Goal: Task Accomplishment & Management: Manage account settings

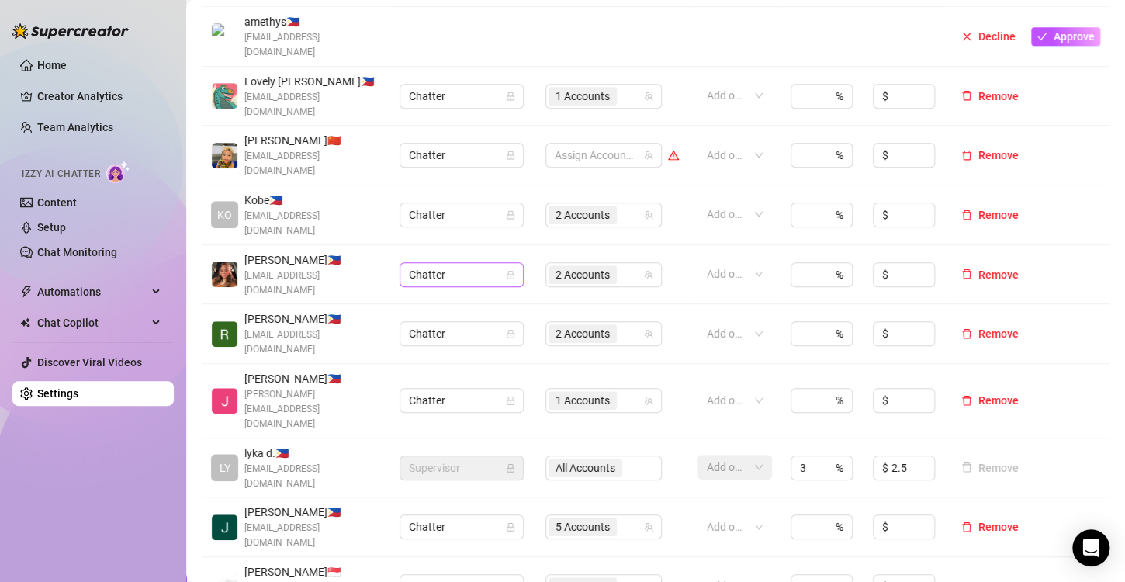
scroll to position [155, 0]
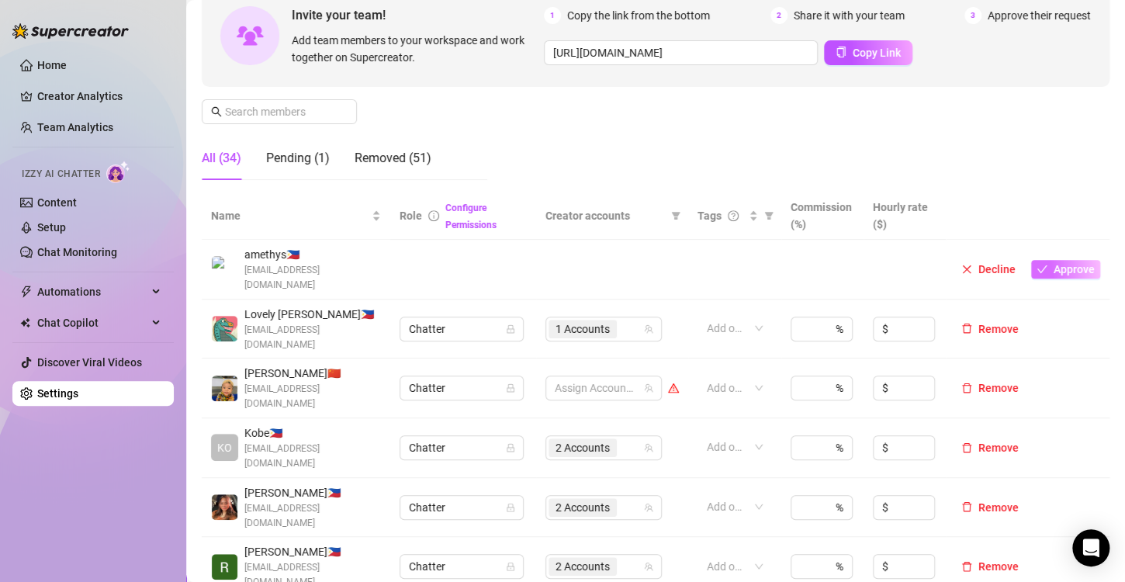
click at [1070, 263] on span "Approve" at bounding box center [1074, 269] width 41 height 12
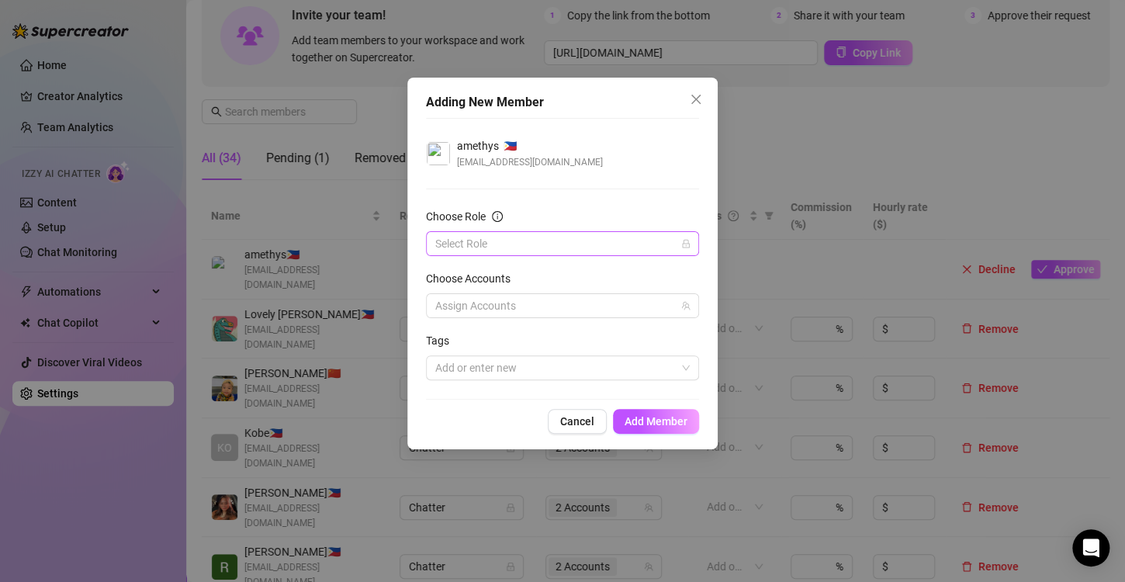
click at [583, 251] on input "Choose Role" at bounding box center [555, 243] width 241 height 23
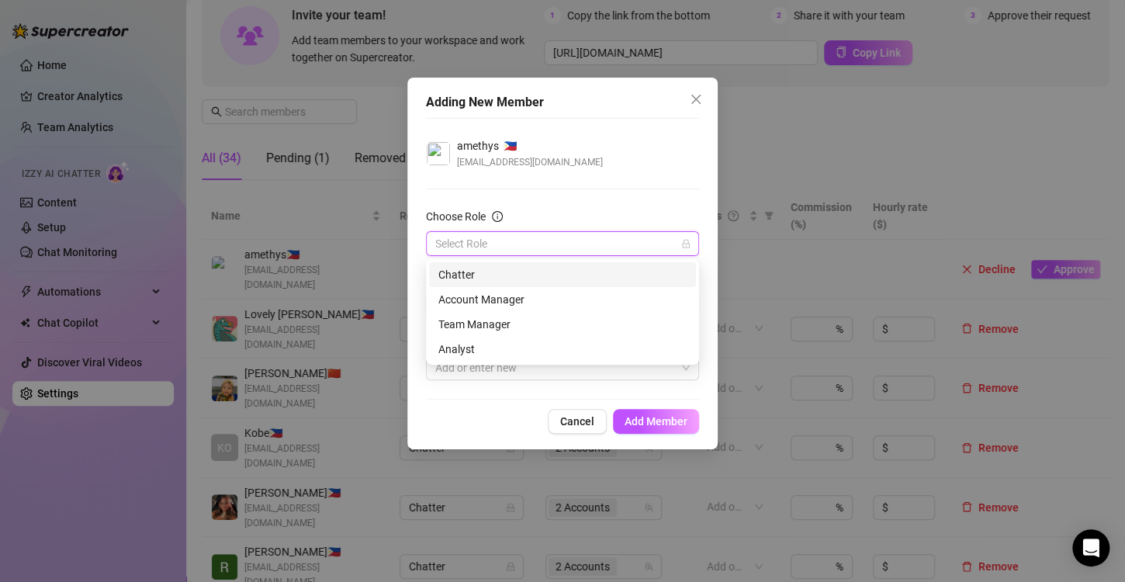
click at [475, 276] on div "Chatter" at bounding box center [562, 274] width 248 height 17
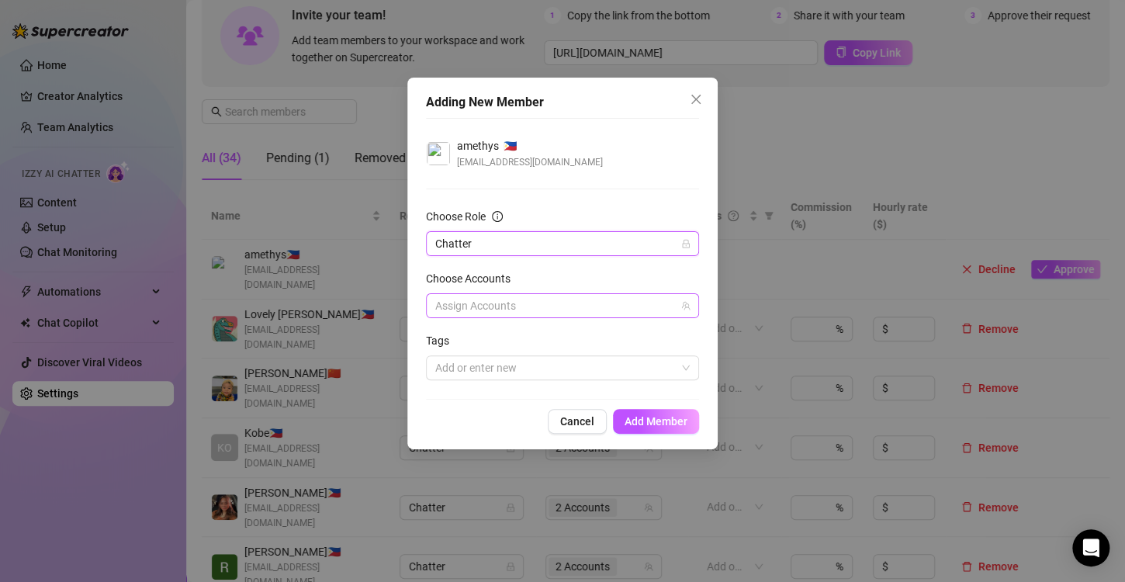
click at [499, 310] on div at bounding box center [554, 306] width 251 height 22
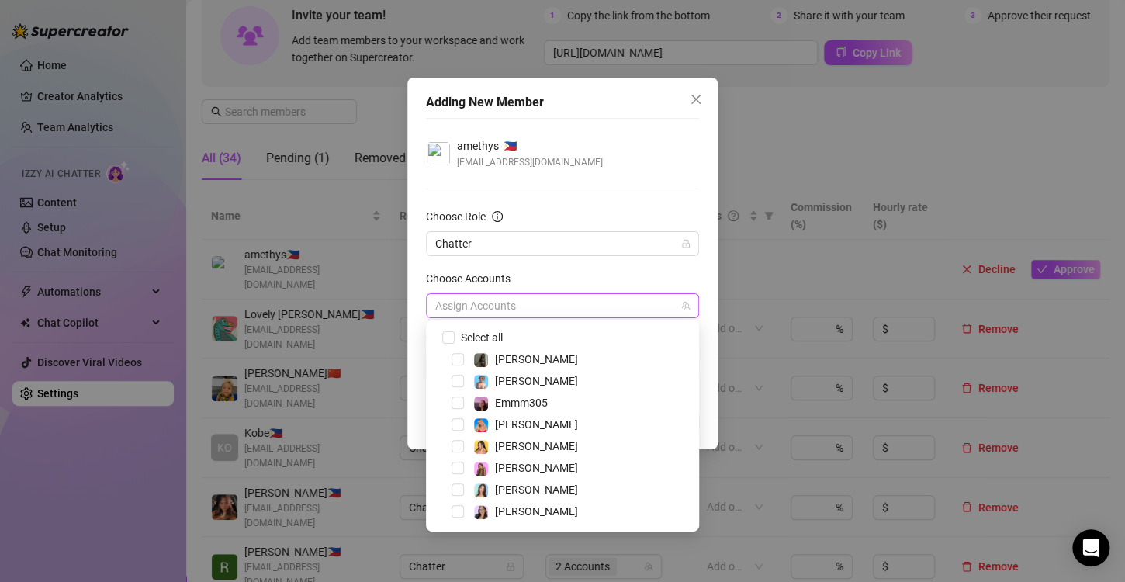
click at [465, 516] on div "[PERSON_NAME]" at bounding box center [562, 511] width 265 height 19
click at [452, 513] on span "Select tree node" at bounding box center [458, 511] width 12 height 12
click at [628, 146] on div "amethys 🇵🇭 [EMAIL_ADDRESS][DOMAIN_NAME]" at bounding box center [562, 153] width 273 height 33
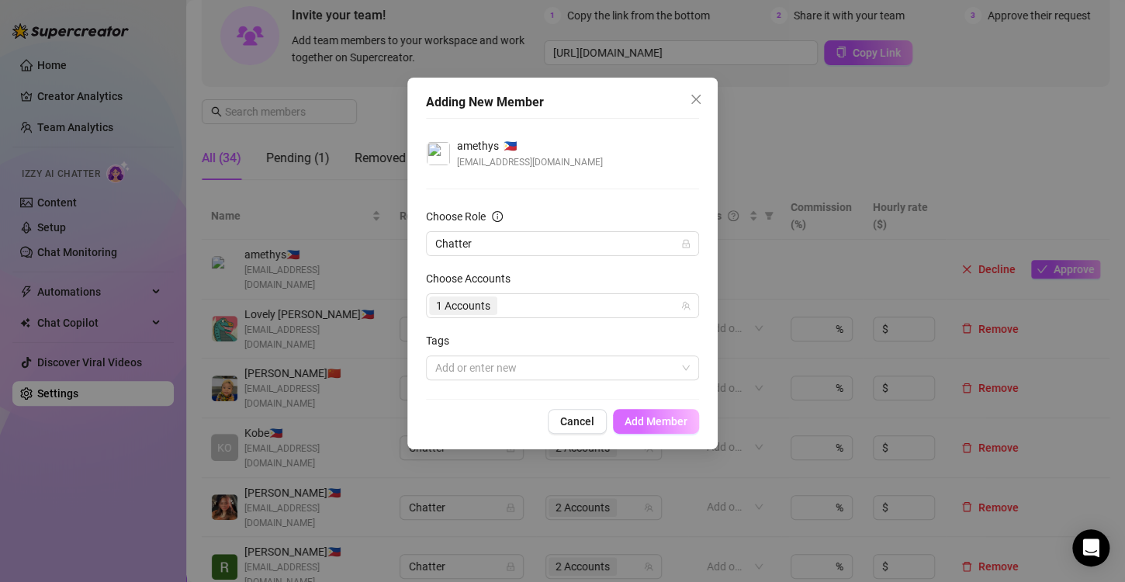
click at [639, 415] on span "Add Member" at bounding box center [656, 421] width 63 height 12
